Goal: Find specific page/section: Find specific page/section

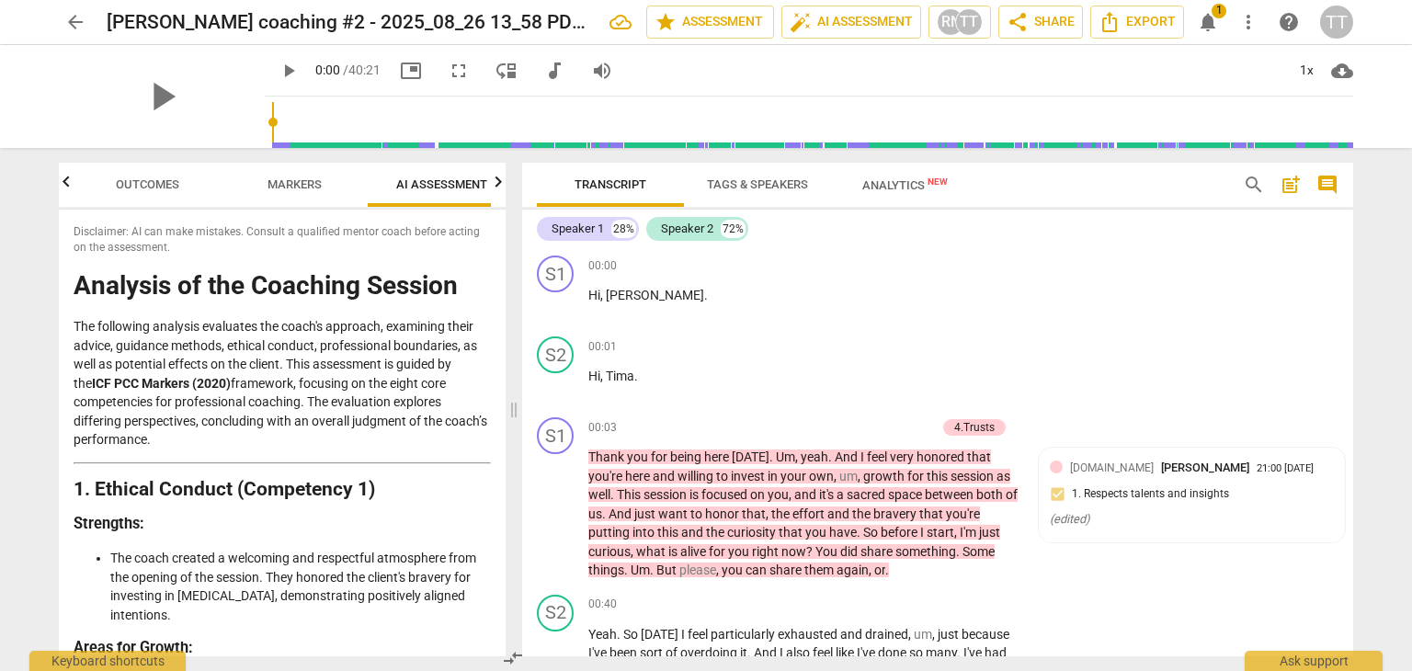
scroll to position [15564, 0]
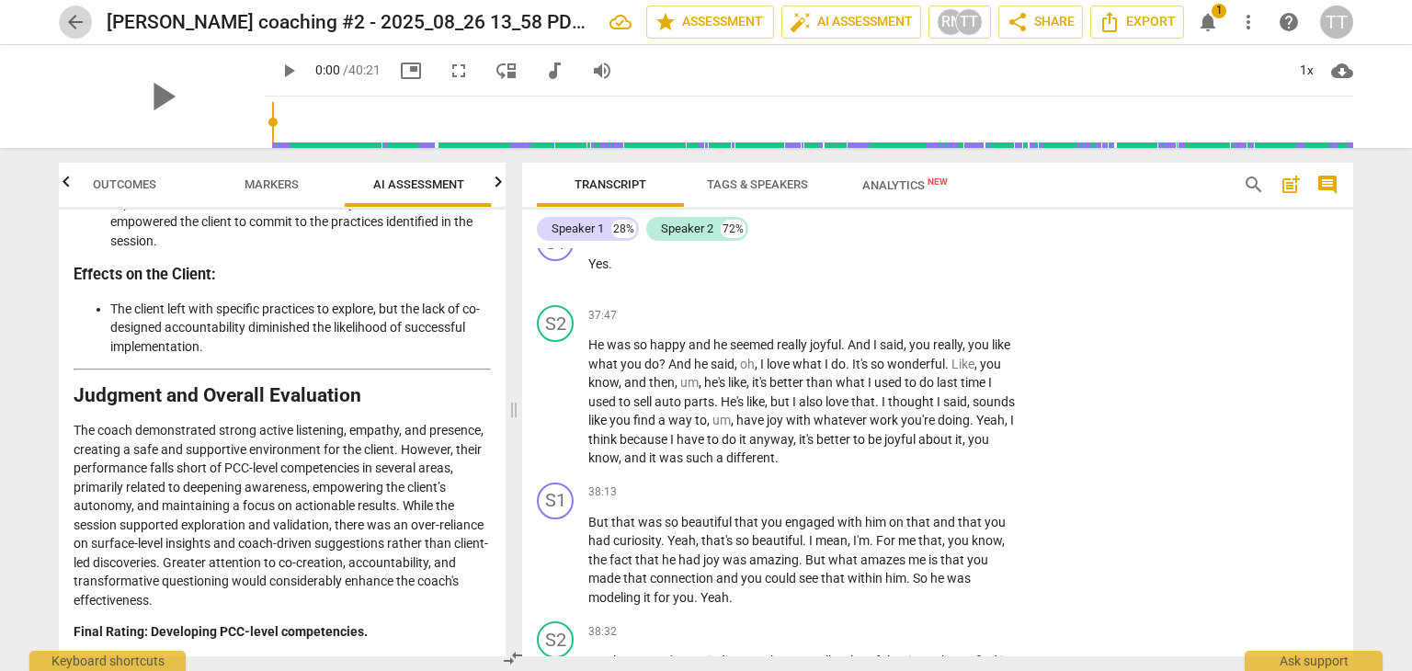
click at [73, 25] on span "arrow_back" at bounding box center [75, 22] width 22 height 22
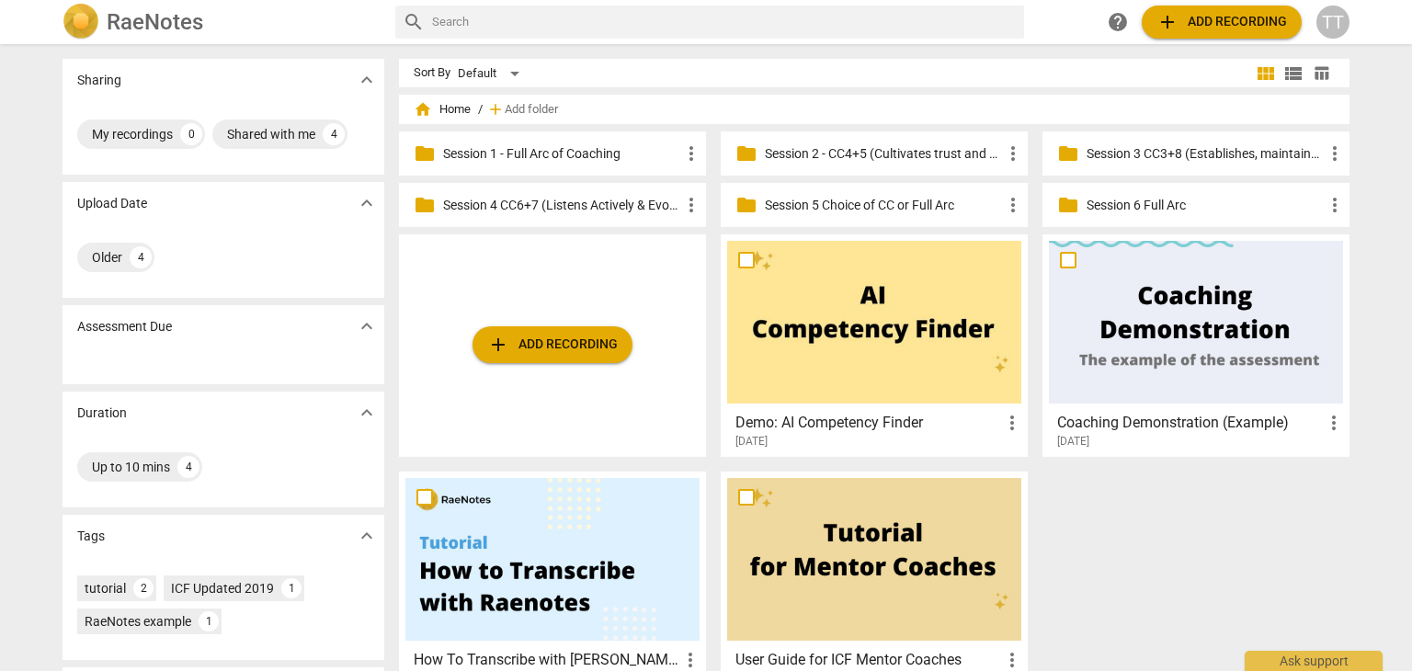
click at [558, 154] on p "Session 1 - Full Arc of Coaching" at bounding box center [561, 153] width 237 height 19
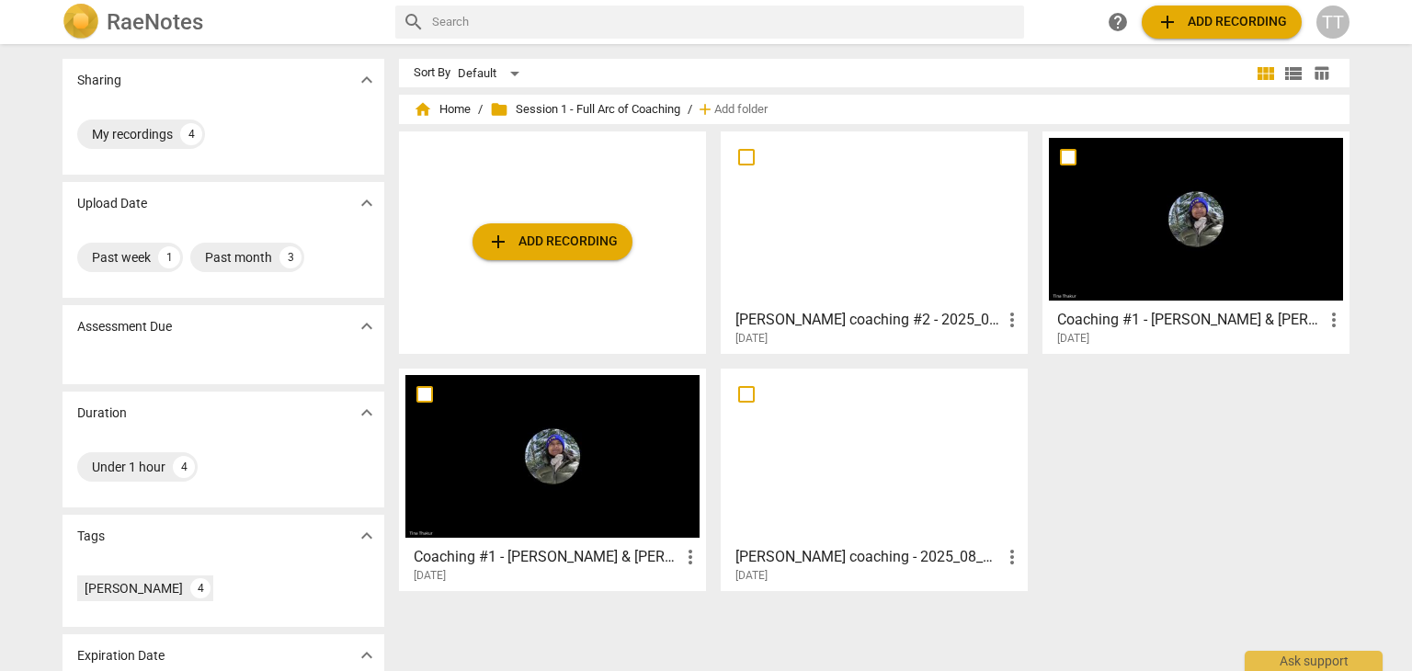
click at [503, 566] on h3 "Coaching #1 - [PERSON_NAME] & [PERSON_NAME] - 2025_08_13 13_31 PDT - Recording" at bounding box center [547, 557] width 266 height 22
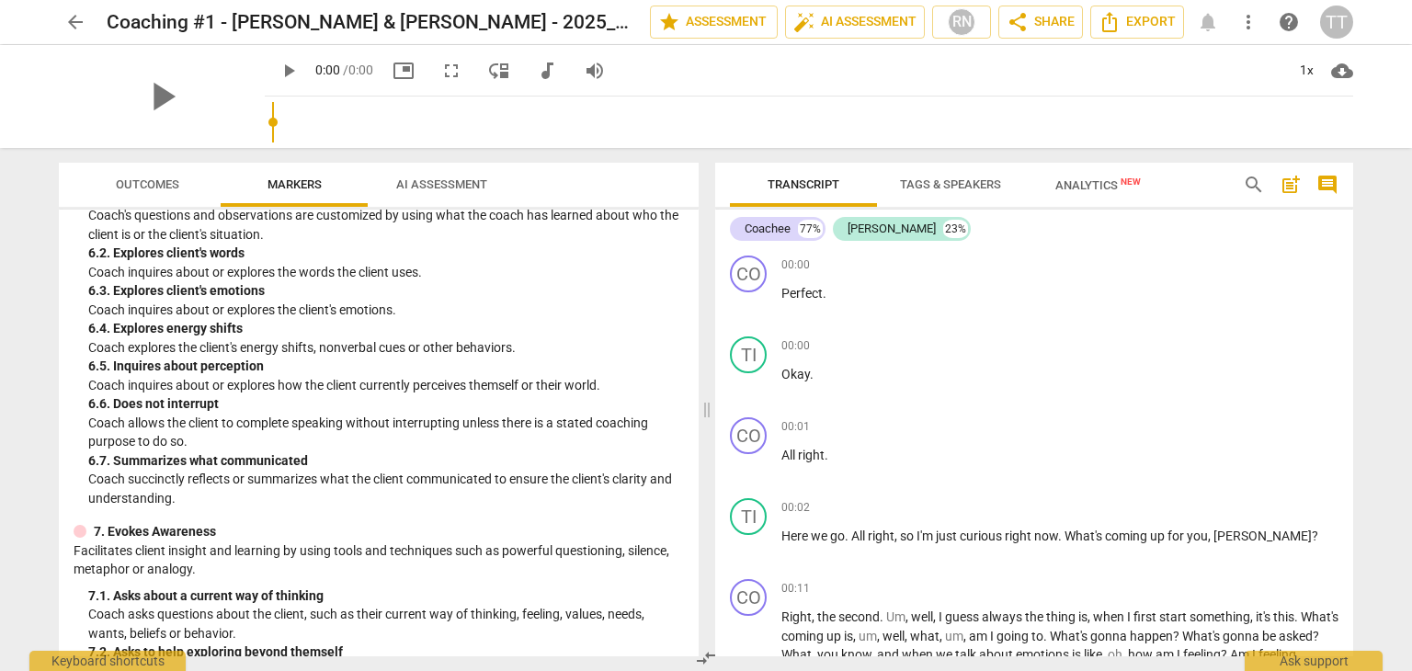
scroll to position [2050, 0]
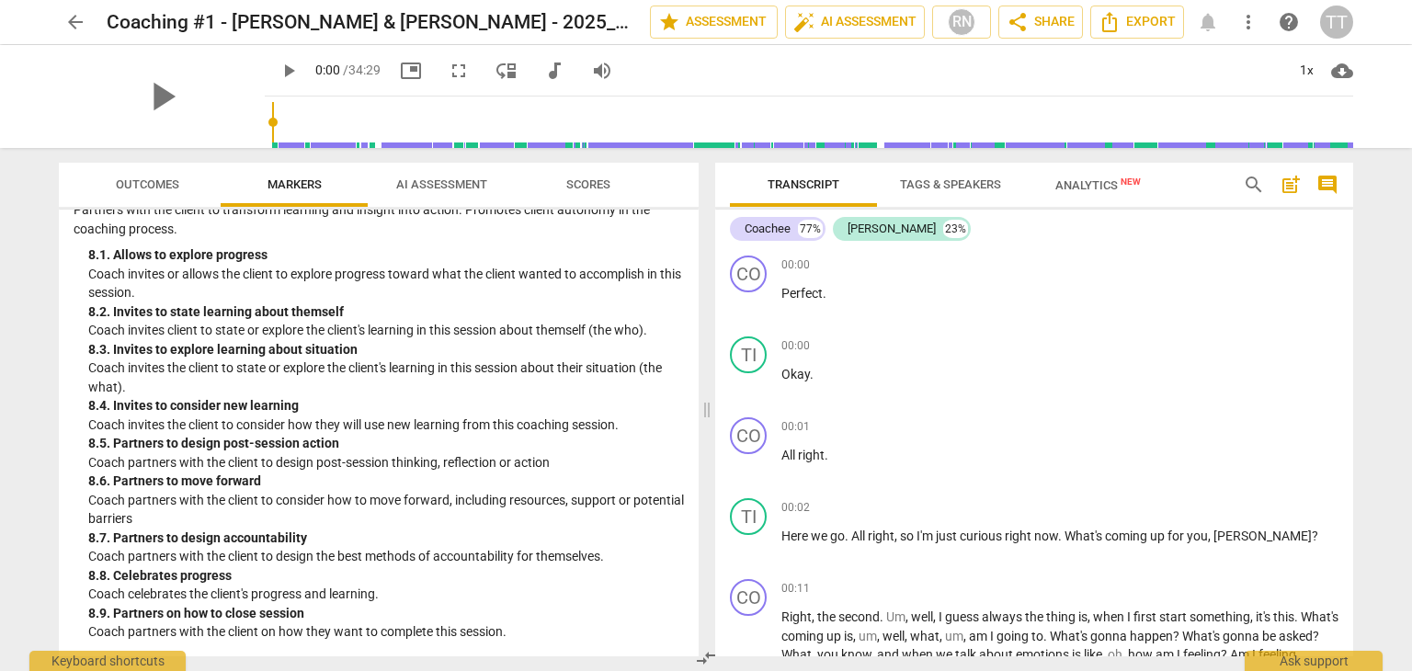
click at [449, 186] on span "AI Assessment" at bounding box center [441, 184] width 91 height 14
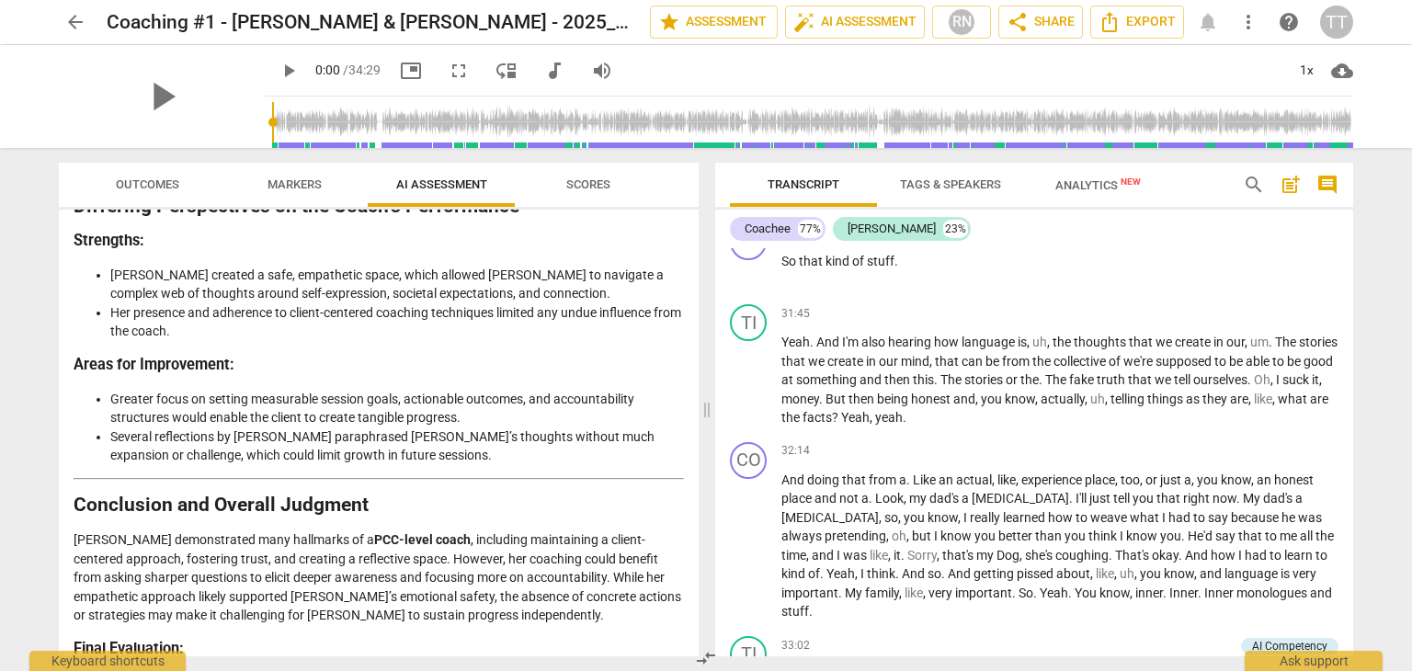
scroll to position [3719, 0]
